Goal: Find specific page/section: Find specific page/section

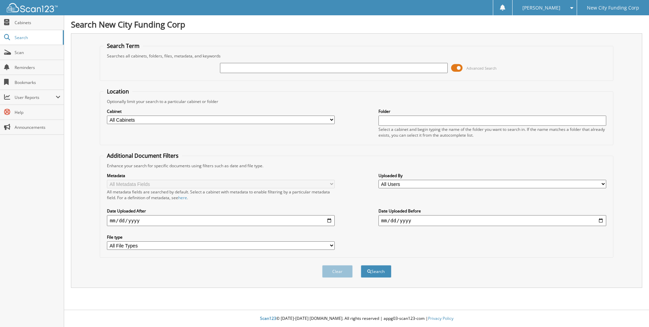
click at [275, 70] on input "text" at bounding box center [334, 68] width 228 height 10
type input "370787"
click at [361, 265] on button "Search" at bounding box center [376, 271] width 31 height 13
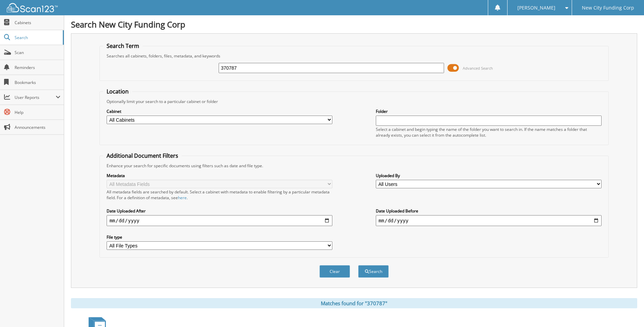
scroll to position [79, 0]
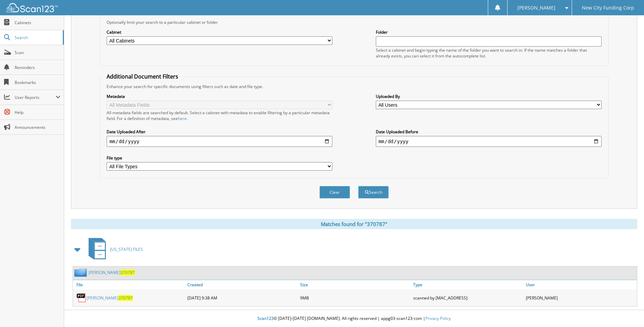
click at [107, 298] on link "brenda reyes 370787" at bounding box center [110, 298] width 46 height 6
